Goal: Find specific fact: Find specific fact

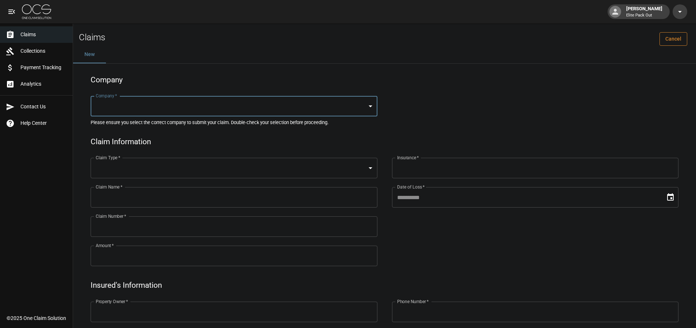
click at [688, 37] on link "Cancel" at bounding box center [674, 39] width 28 height 14
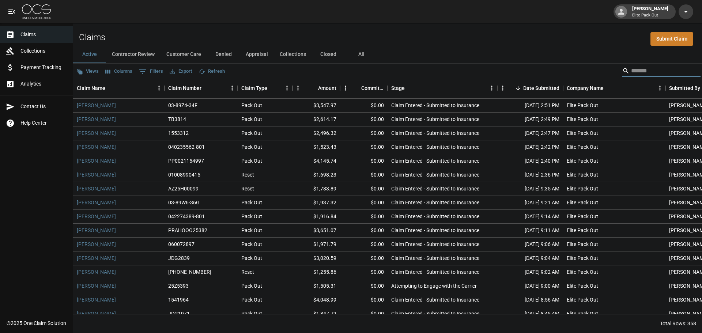
click at [669, 71] on input "Search" at bounding box center [660, 71] width 58 height 12
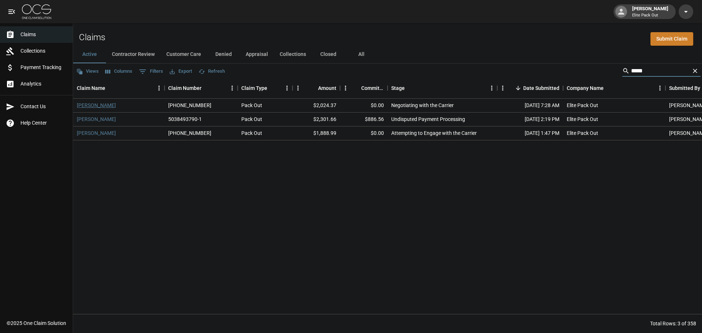
type input "****"
click at [90, 107] on link "[PERSON_NAME]" at bounding box center [96, 105] width 39 height 7
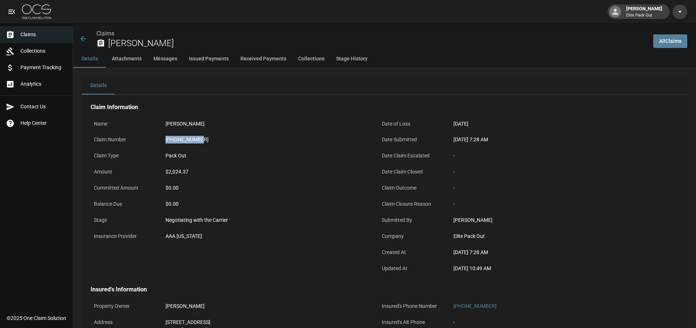
drag, startPoint x: 166, startPoint y: 140, endPoint x: 186, endPoint y: 138, distance: 19.9
click at [207, 140] on div "[PHONE_NUMBER]" at bounding box center [266, 140] width 201 height 8
copy div "[PHONE_NUMBER]"
